Goal: Check status: Check status

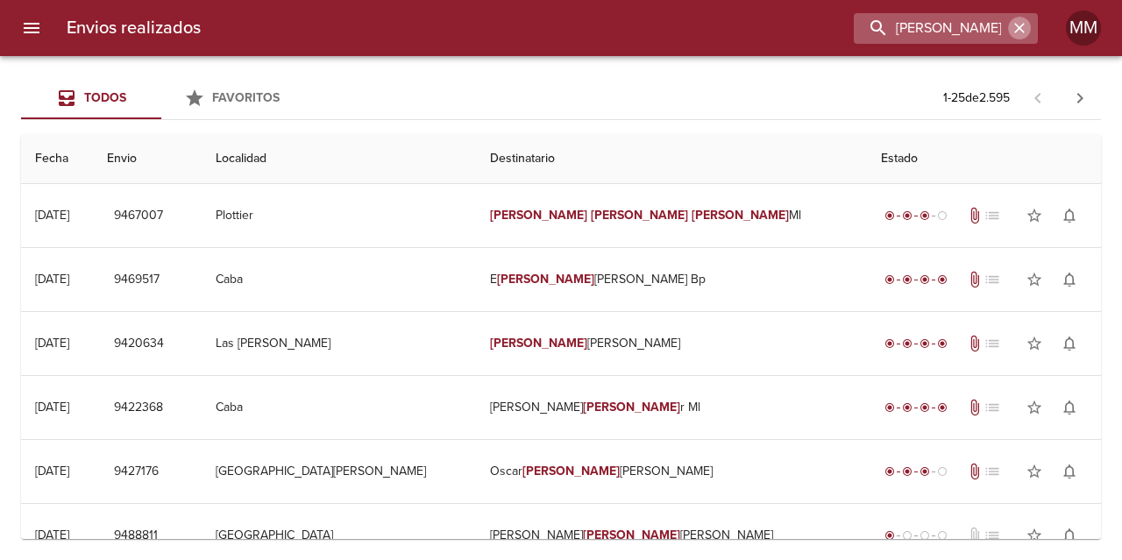
click at [1015, 30] on icon "button" at bounding box center [1020, 28] width 18 height 18
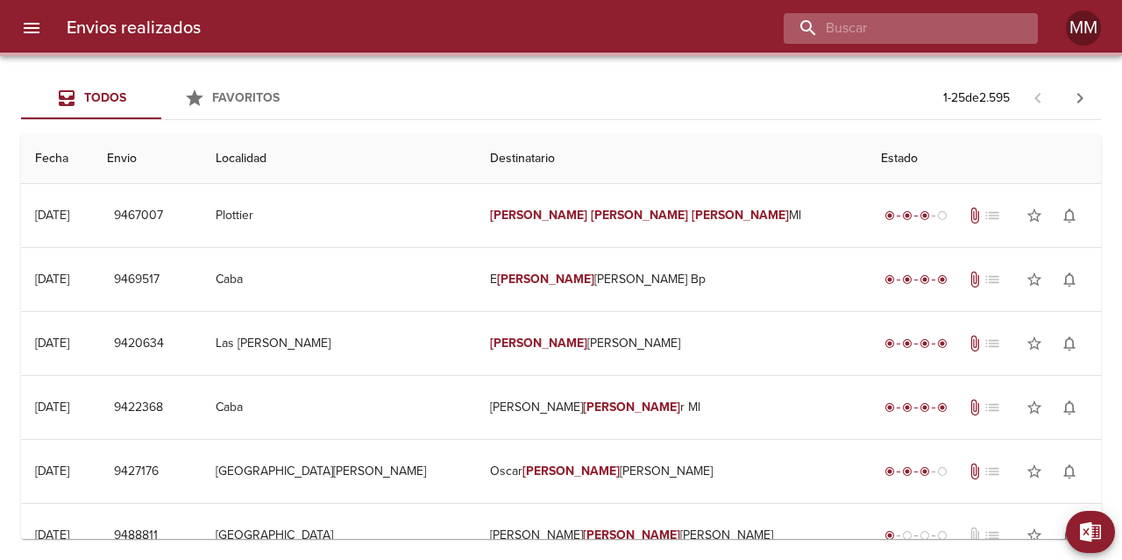
click at [917, 30] on input "buscar" at bounding box center [896, 28] width 224 height 31
paste input "[PERSON_NAME] [PERSON_NAME]"
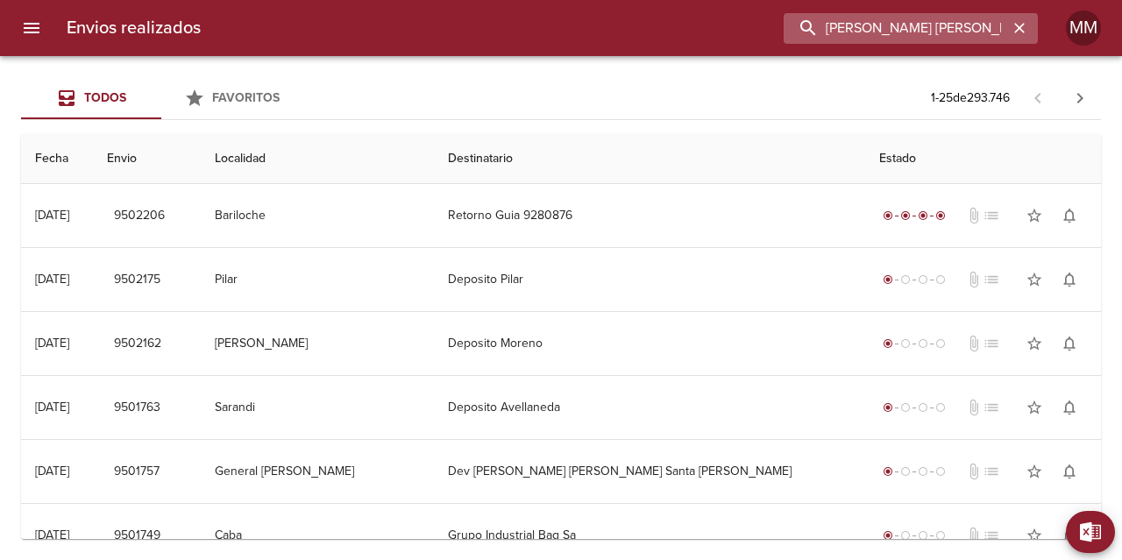
type input "[PERSON_NAME] [PERSON_NAME]"
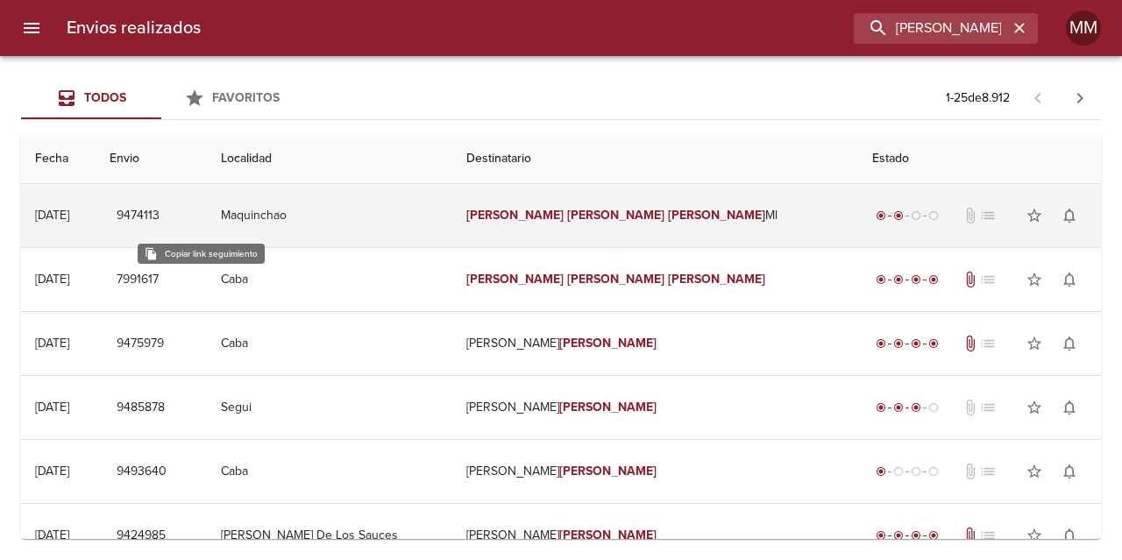
click at [160, 217] on span "9474113" at bounding box center [138, 216] width 43 height 22
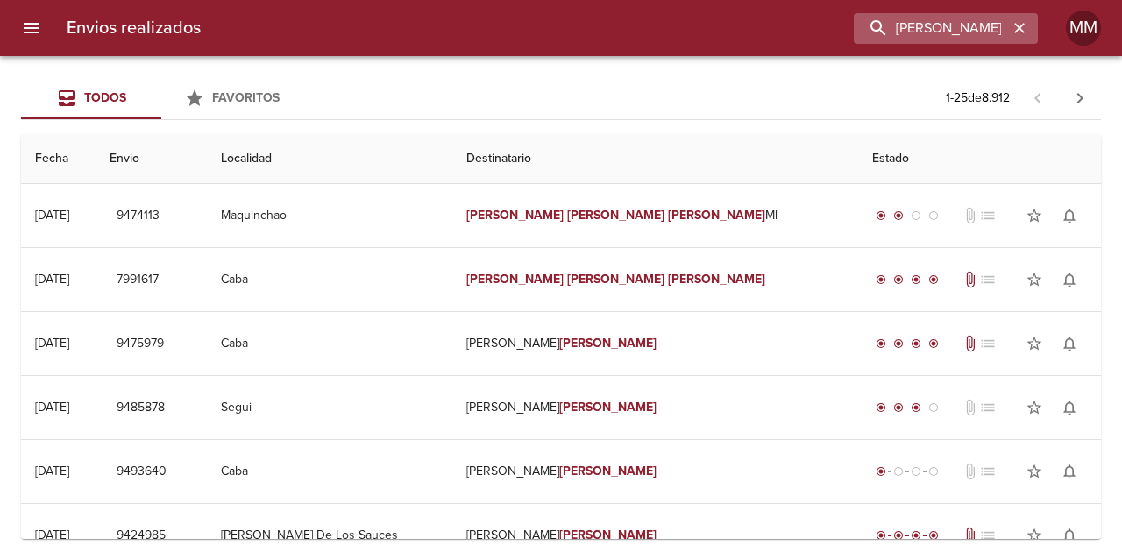
click at [1015, 26] on icon "button" at bounding box center [1020, 28] width 18 height 18
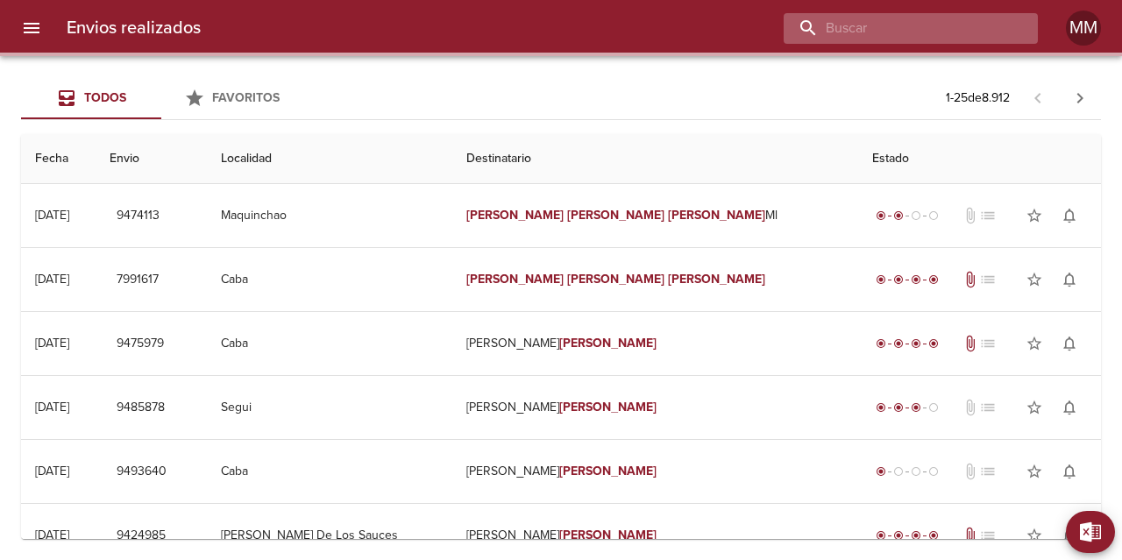
click at [980, 25] on input "buscar" at bounding box center [896, 28] width 224 height 31
paste input "[PERSON_NAME] Huampazo [PERSON_NAME]"
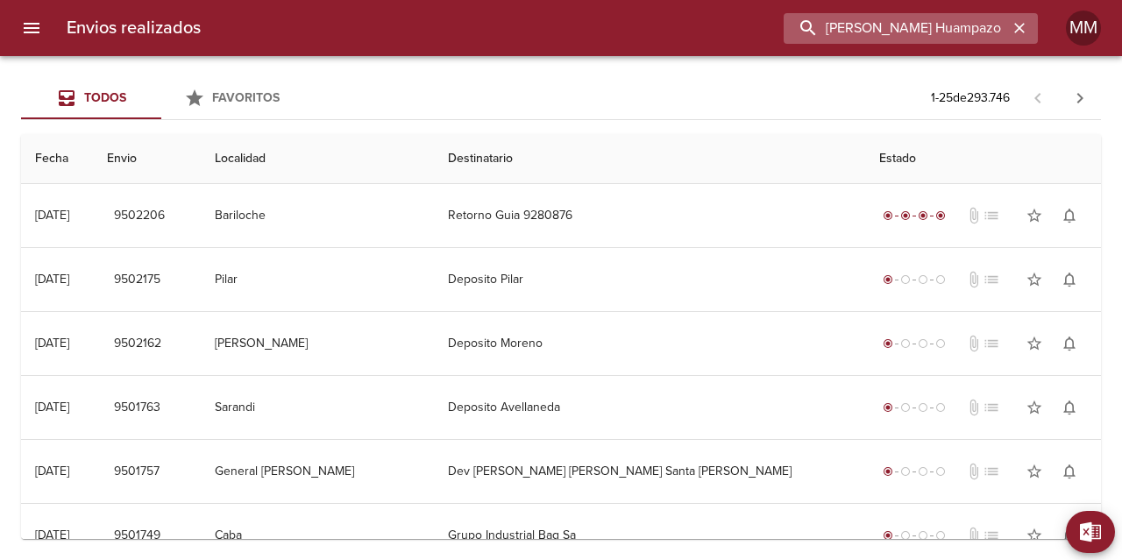
scroll to position [0, 36]
type input "[PERSON_NAME] Huampazo [PERSON_NAME]"
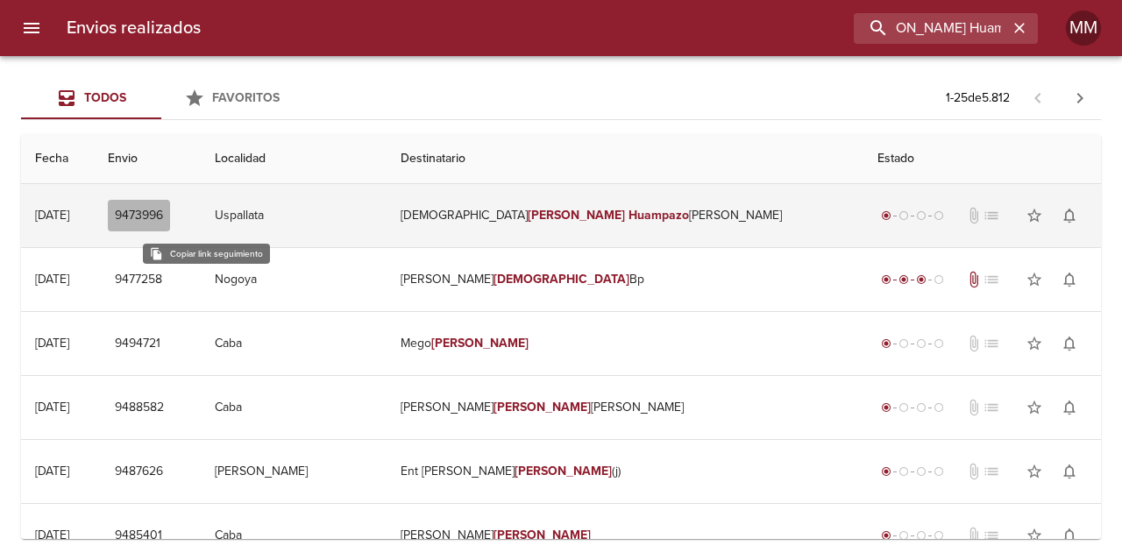
click at [163, 216] on span "9473996" at bounding box center [139, 216] width 48 height 22
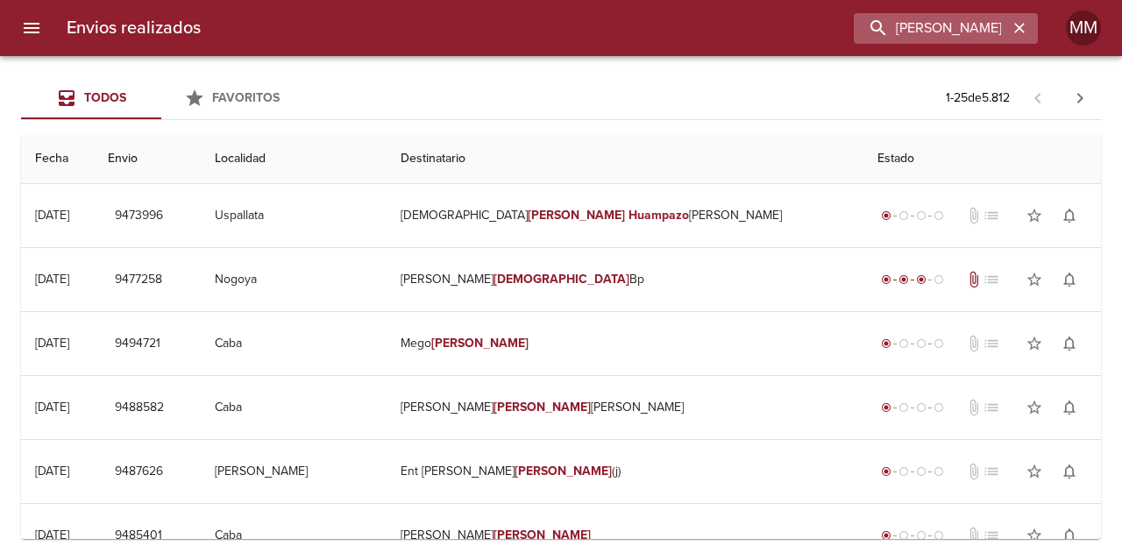
click at [1025, 31] on button "button" at bounding box center [1019, 28] width 23 height 23
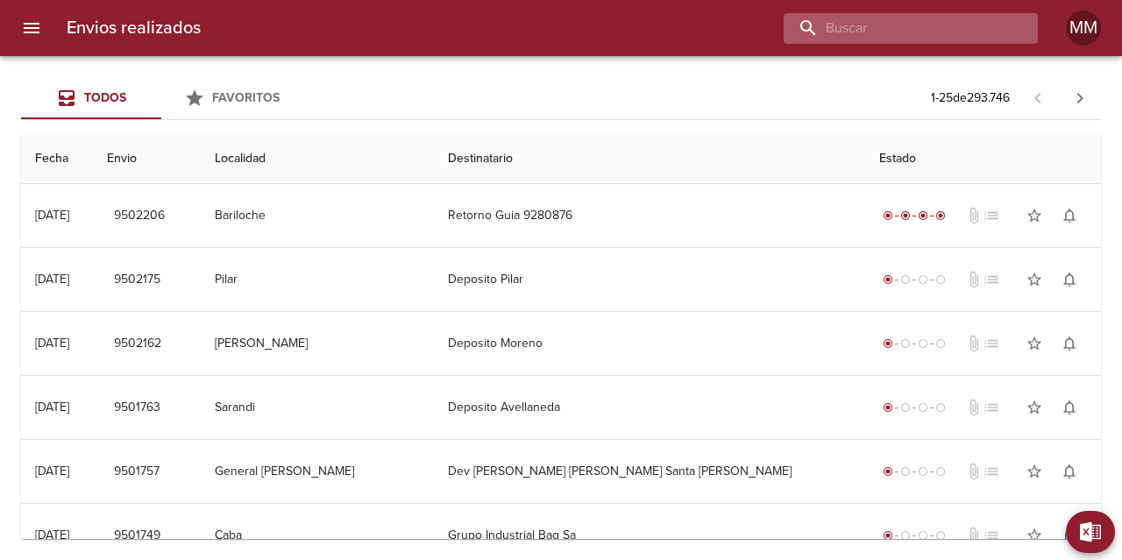
paste input "[PERSON_NAME]"
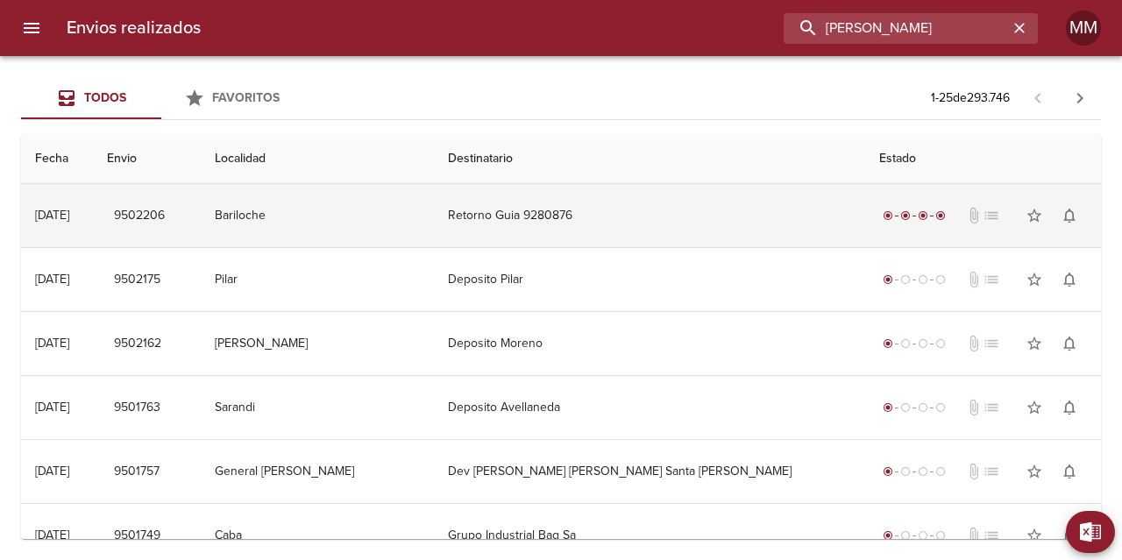
type input "[PERSON_NAME]"
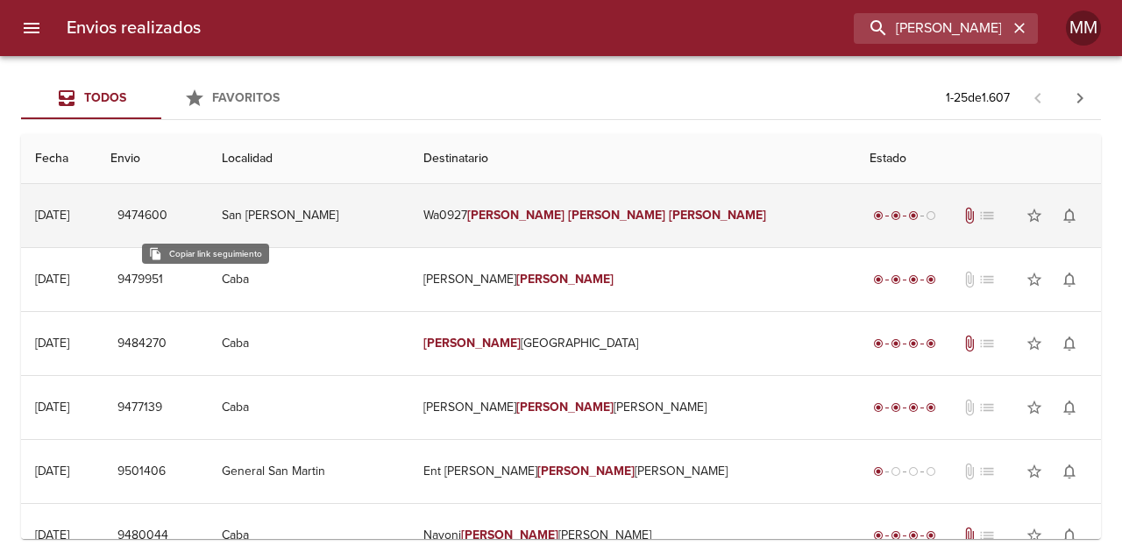
click at [167, 213] on span "9474600" at bounding box center [142, 216] width 50 height 22
